Goal: Task Accomplishment & Management: Manage account settings

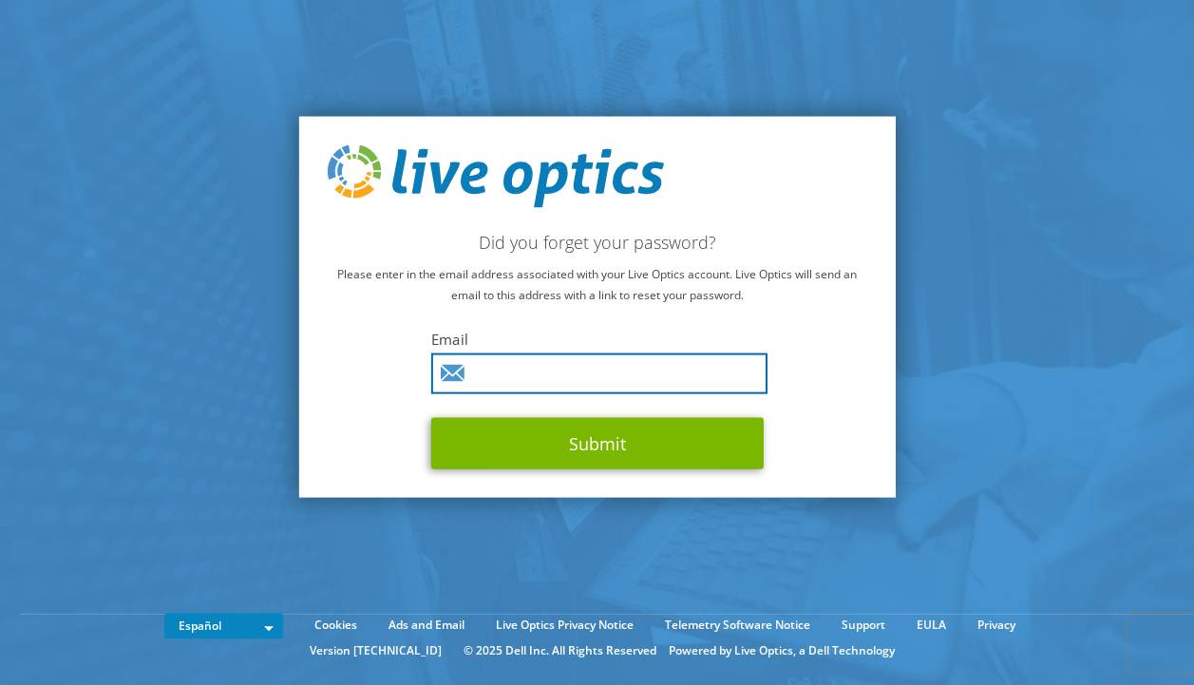
click at [502, 372] on input "text" at bounding box center [599, 373] width 336 height 41
type input "jortiz@colsof.com.co"
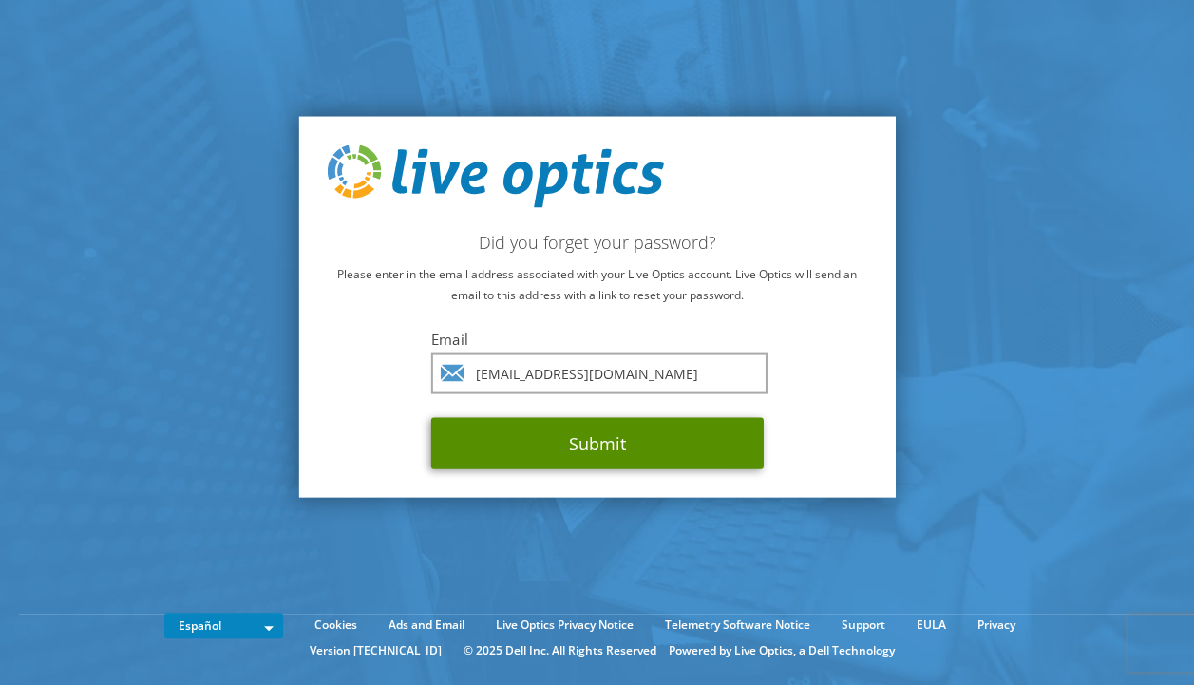
click at [604, 452] on button "Submit" at bounding box center [597, 442] width 333 height 51
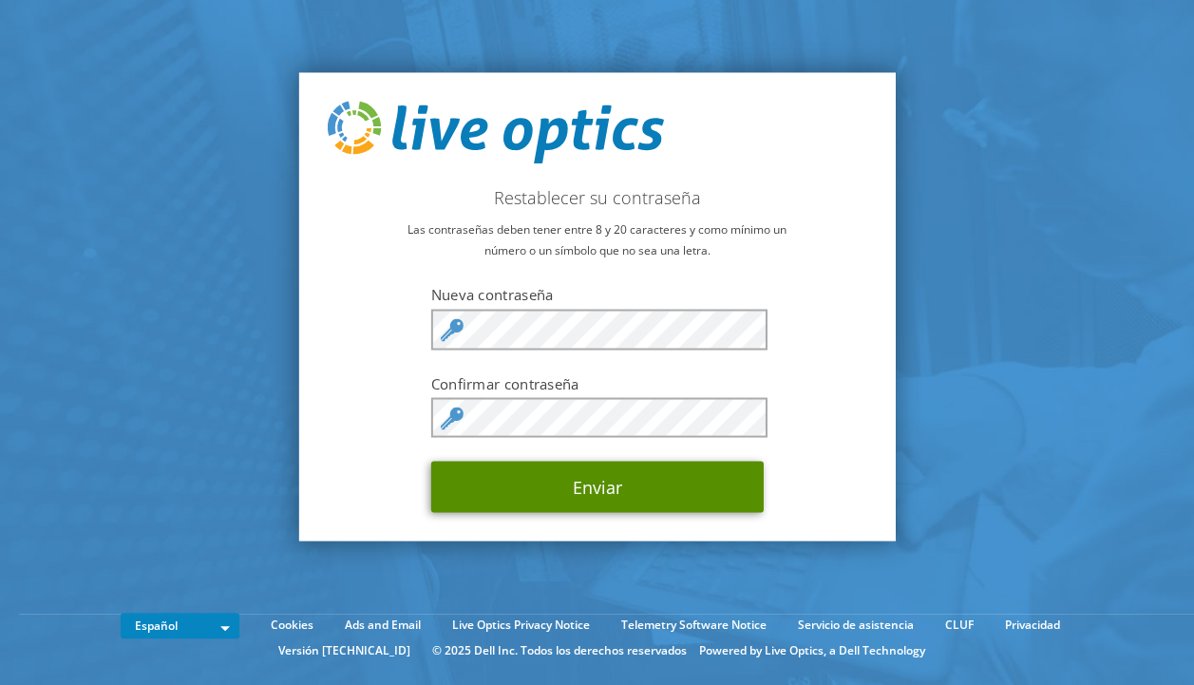
click at [587, 477] on button "Enviar" at bounding box center [597, 487] width 333 height 51
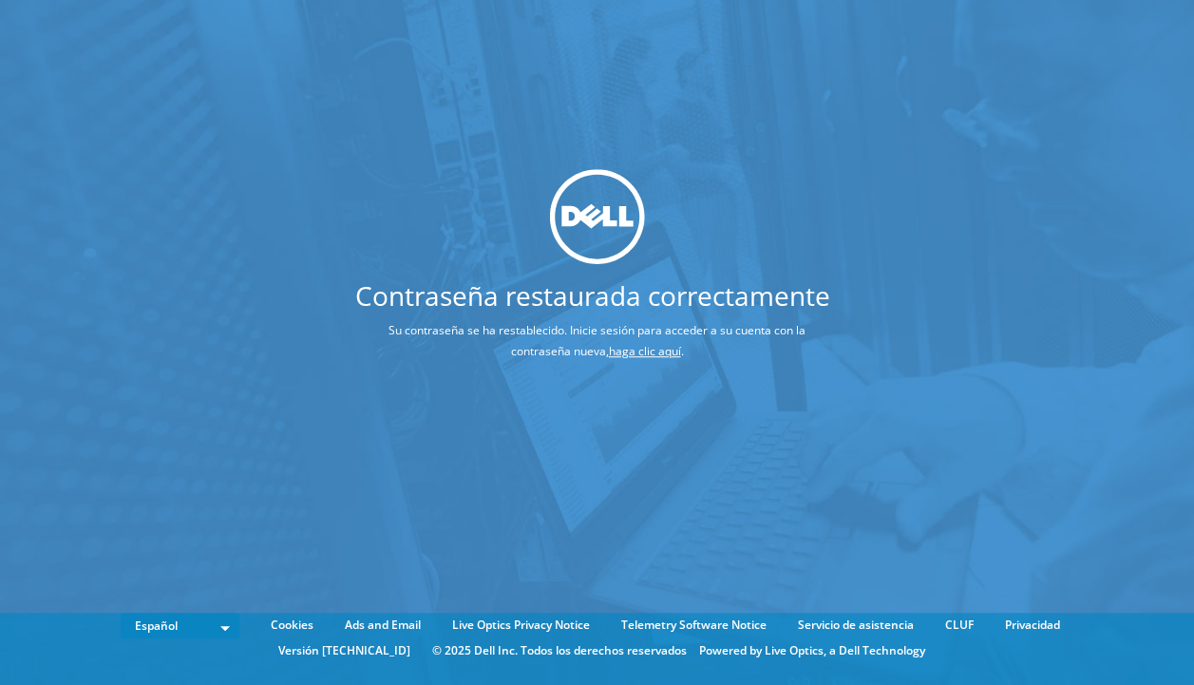
click at [656, 353] on link "haga clic aquí" at bounding box center [645, 351] width 72 height 16
